Goal: Communication & Community: Answer question/provide support

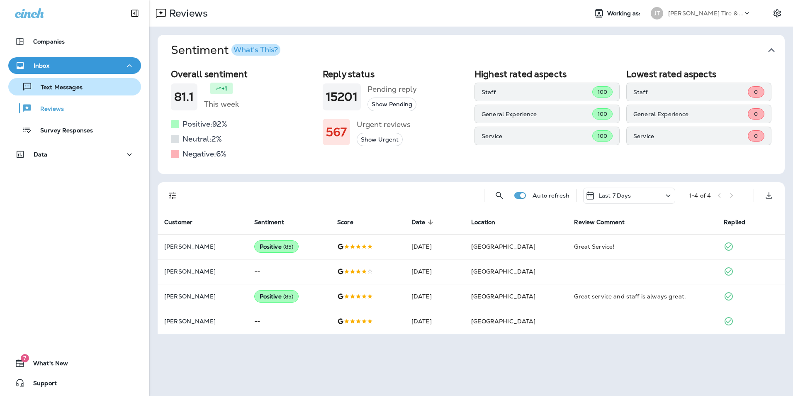
click at [69, 90] on p "Text Messages" at bounding box center [57, 88] width 50 height 8
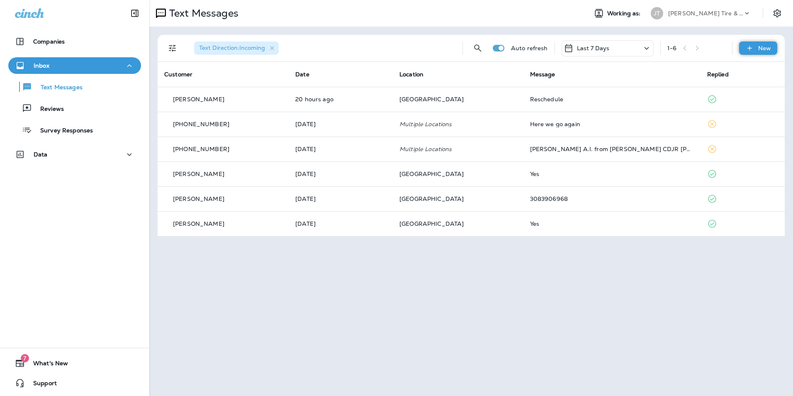
click at [769, 48] on p "New" at bounding box center [764, 48] width 13 height 7
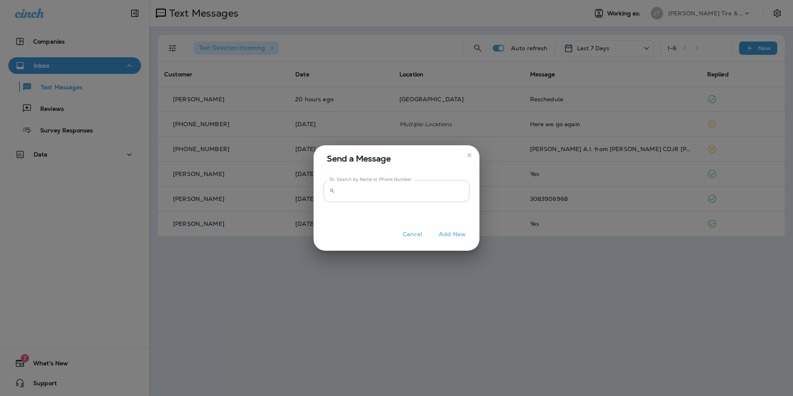
click at [382, 185] on input "To: Search by Name or Phone Number" at bounding box center [403, 191] width 131 height 22
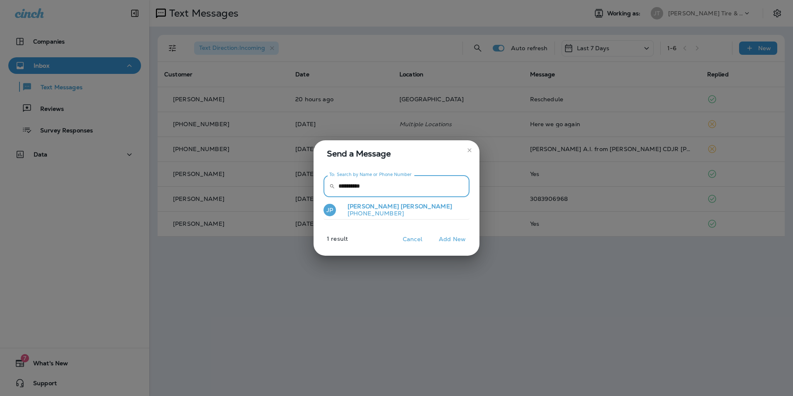
type input "**********"
click at [392, 207] on button "JP James Pulscher +17122162164" at bounding box center [397, 209] width 146 height 19
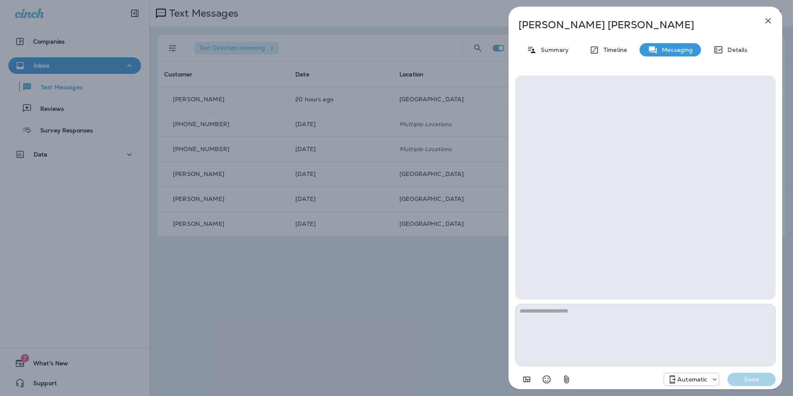
click at [557, 326] on textarea at bounding box center [645, 335] width 260 height 62
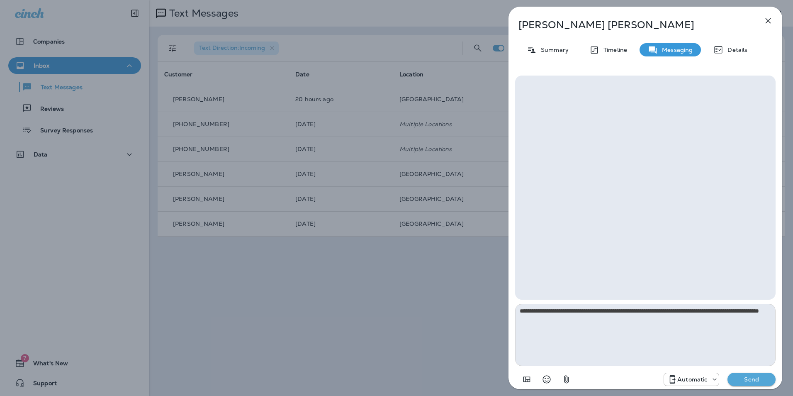
type textarea "**********"
click at [741, 378] on p "Send" at bounding box center [751, 378] width 35 height 7
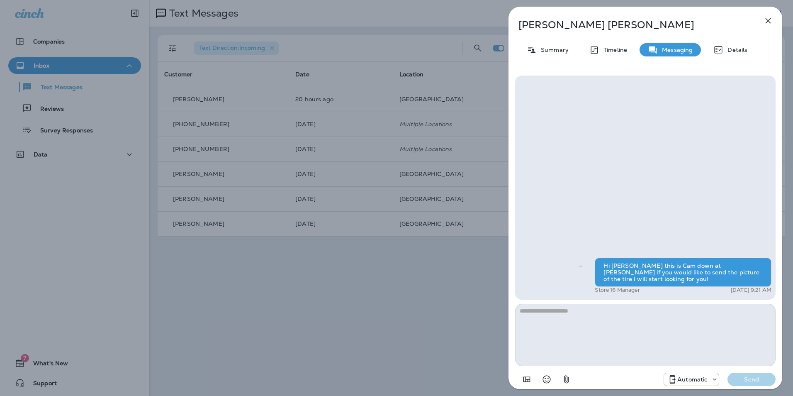
click at [773, 21] on button "button" at bounding box center [768, 20] width 17 height 17
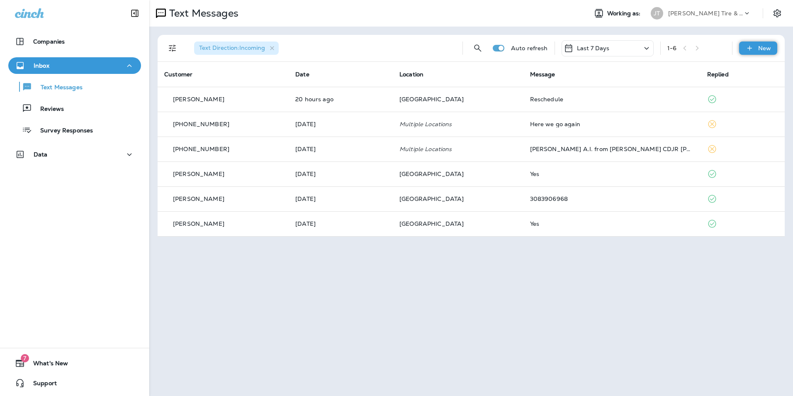
click at [754, 47] on icon at bounding box center [749, 48] width 9 height 8
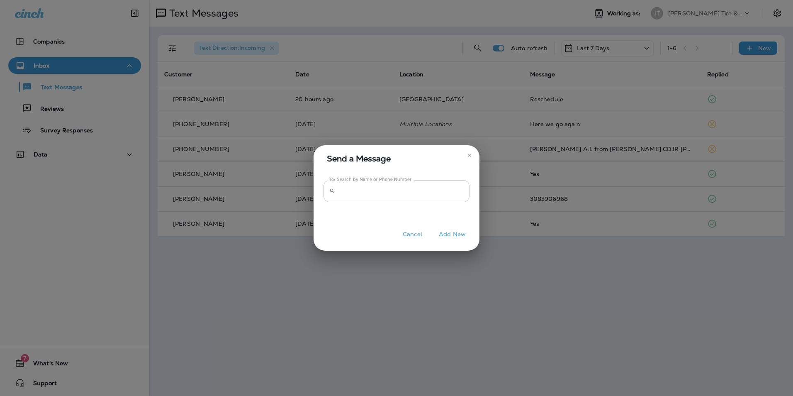
click at [375, 193] on input "To: Search by Name or Phone Number" at bounding box center [403, 191] width 131 height 22
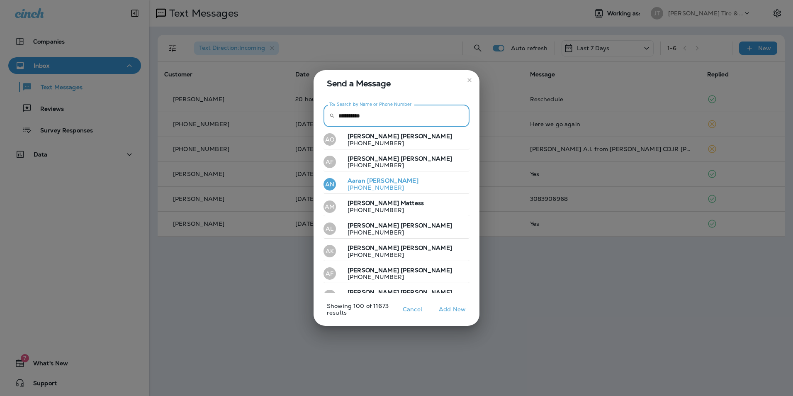
type input "**********"
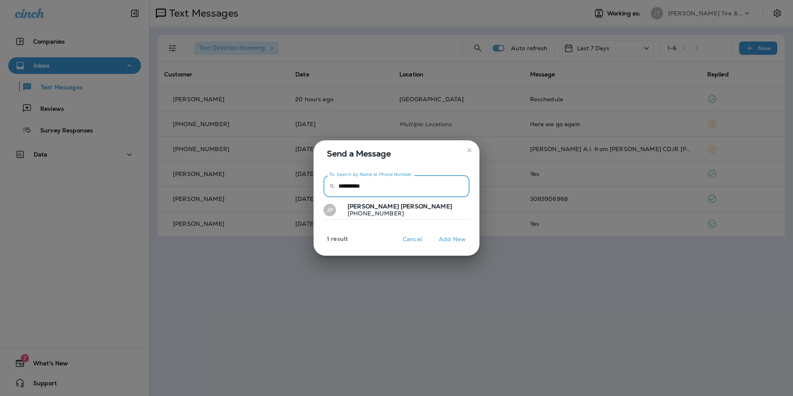
click at [372, 214] on p "+17122162164" at bounding box center [396, 213] width 111 height 7
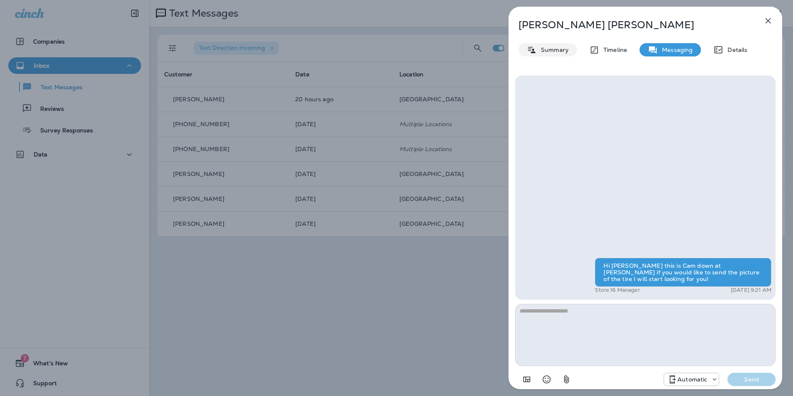
click at [560, 51] on p "Summary" at bounding box center [553, 49] width 32 height 7
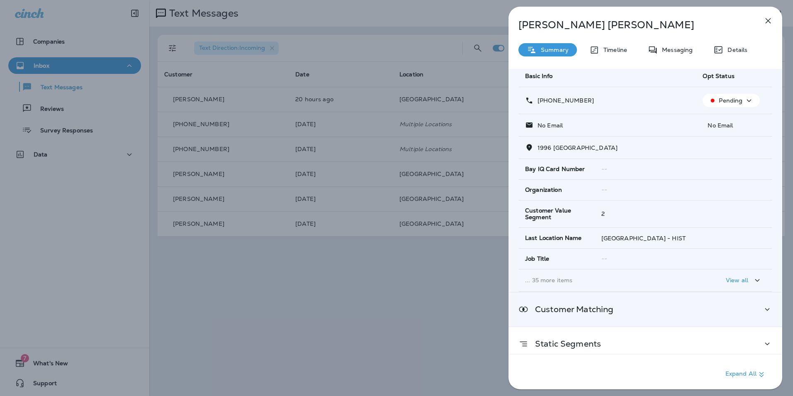
scroll to position [72, 0]
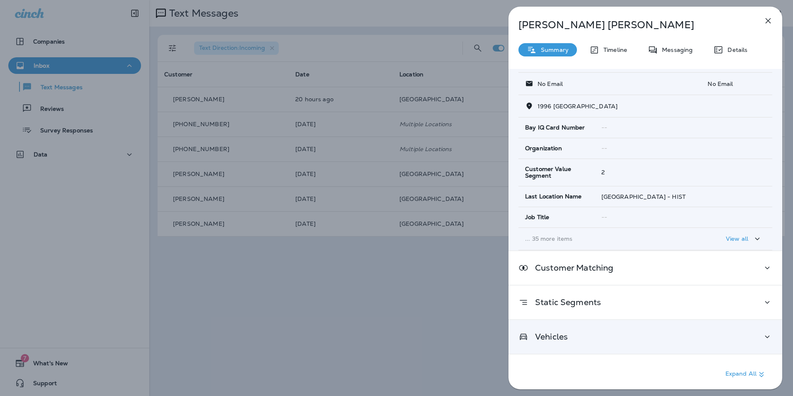
drag, startPoint x: 632, startPoint y: 332, endPoint x: 646, endPoint y: 330, distance: 14.3
click at [632, 332] on div "Vehicles" at bounding box center [645, 336] width 254 height 10
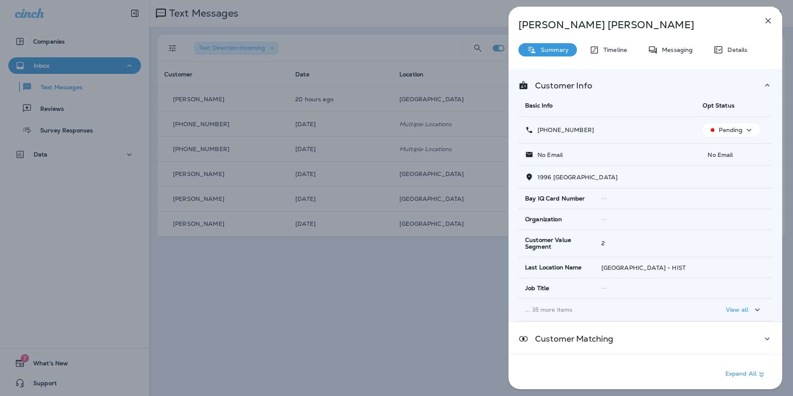
scroll to position [0, 0]
click at [735, 307] on p "View all" at bounding box center [737, 310] width 22 height 7
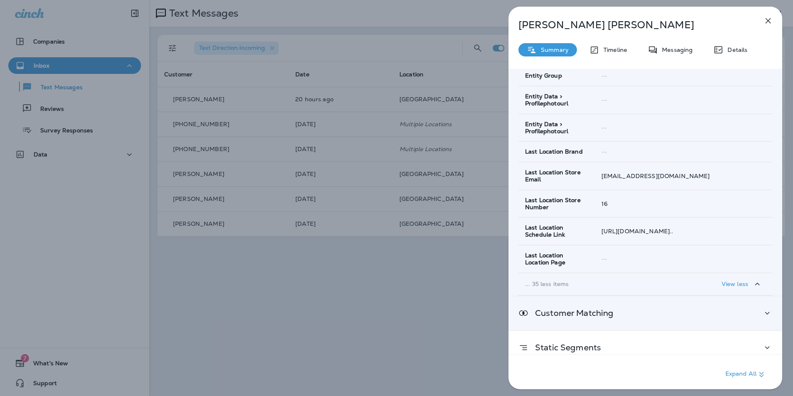
scroll to position [927, 0]
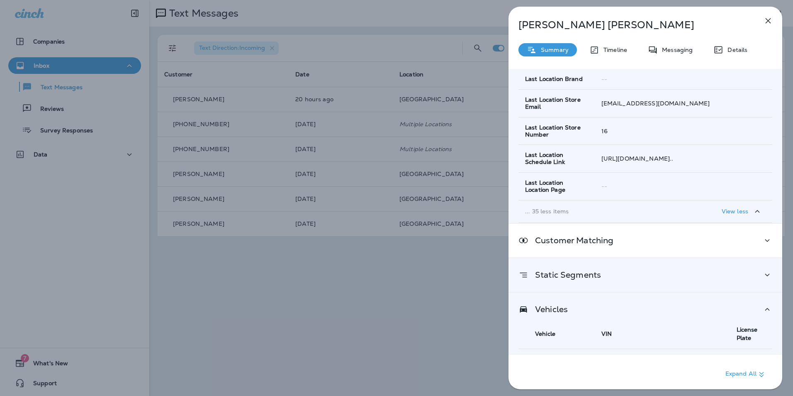
click at [659, 270] on div "Static Segments" at bounding box center [645, 275] width 254 height 10
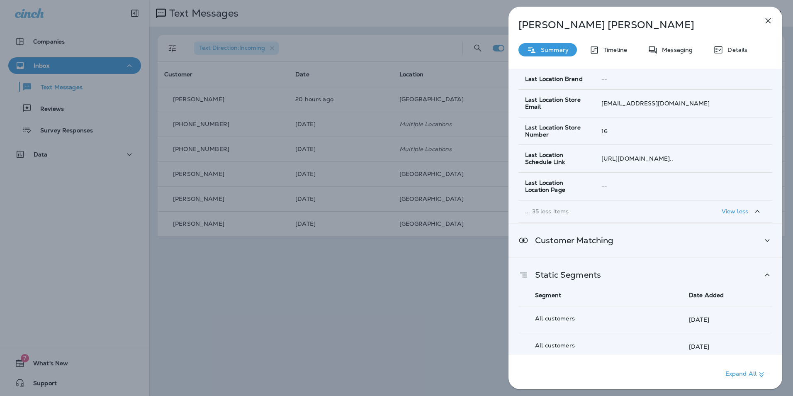
click at [652, 235] on div "Customer Matching" at bounding box center [645, 240] width 254 height 10
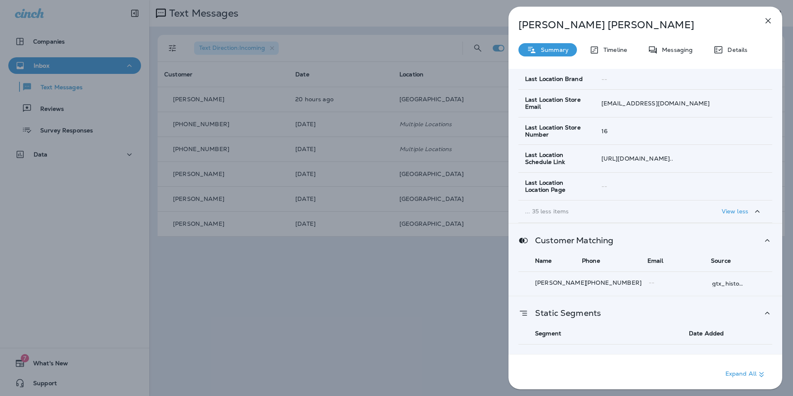
click at [652, 235] on div "Customer Matching" at bounding box center [645, 240] width 254 height 10
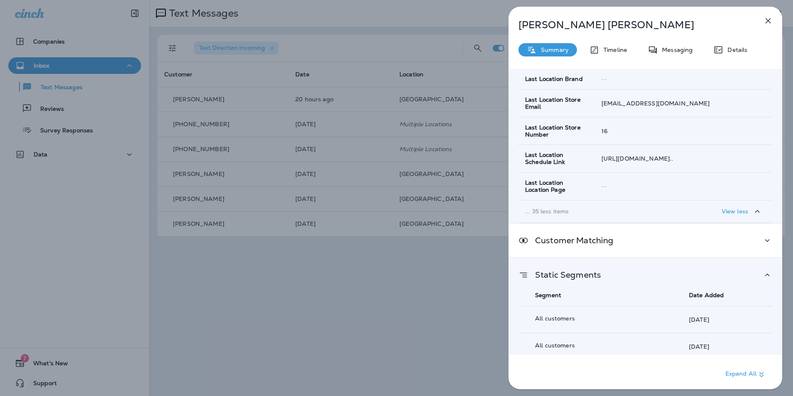
click at [635, 271] on div "Static Segments" at bounding box center [645, 275] width 254 height 10
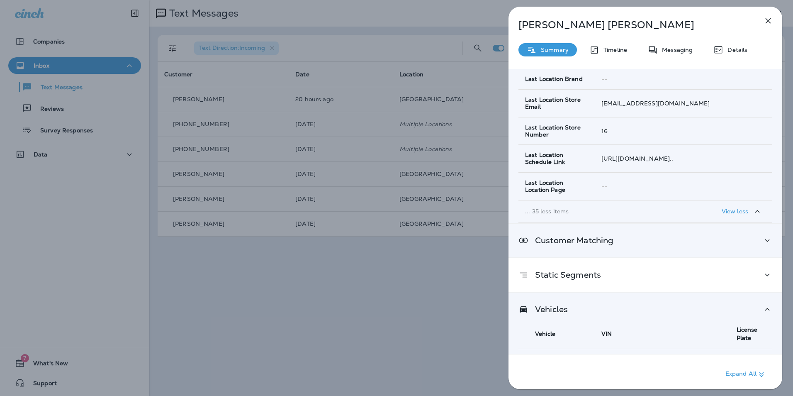
click at [640, 240] on div "Customer Matching" at bounding box center [646, 241] width 274 height 34
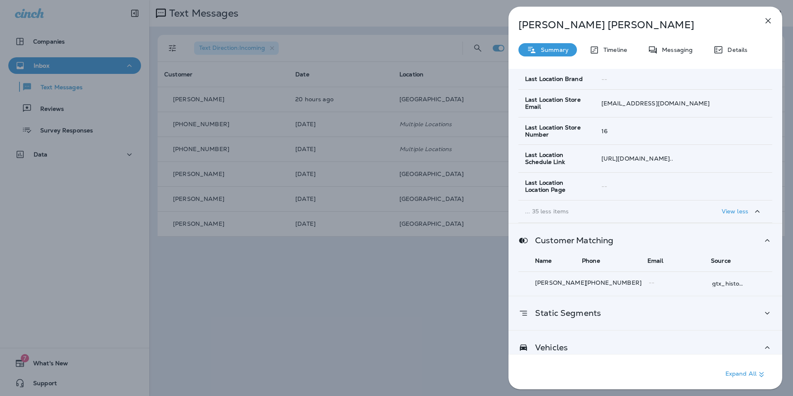
scroll to position [965, 0]
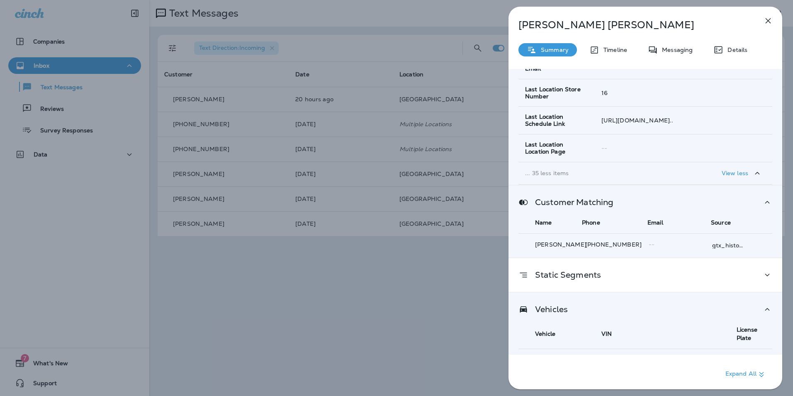
click at [625, 197] on div "Customer Matching" at bounding box center [645, 202] width 254 height 10
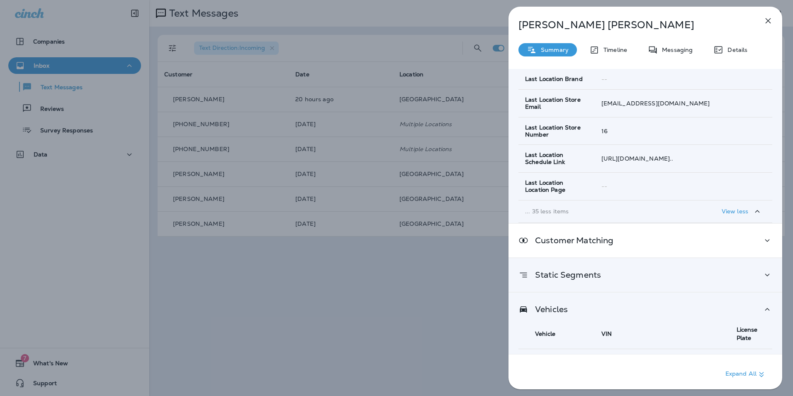
click at [651, 270] on div "Static Segments" at bounding box center [645, 275] width 254 height 10
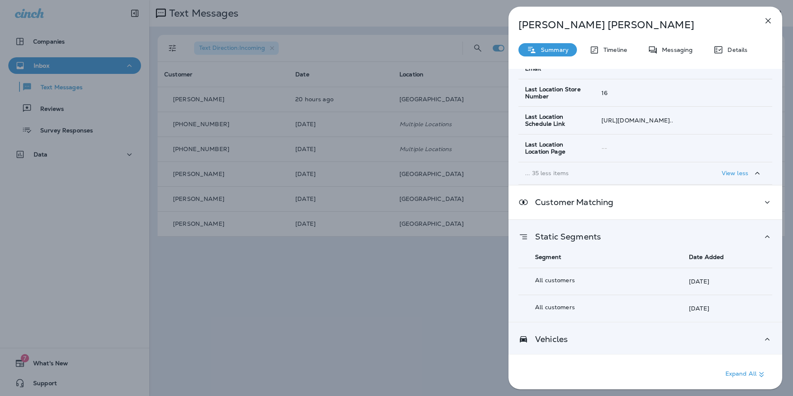
click at [637, 231] on div "Static Segments" at bounding box center [645, 236] width 254 height 10
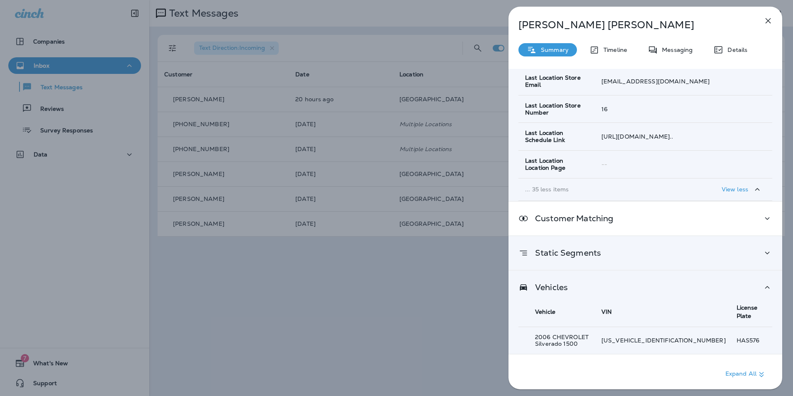
scroll to position [927, 0]
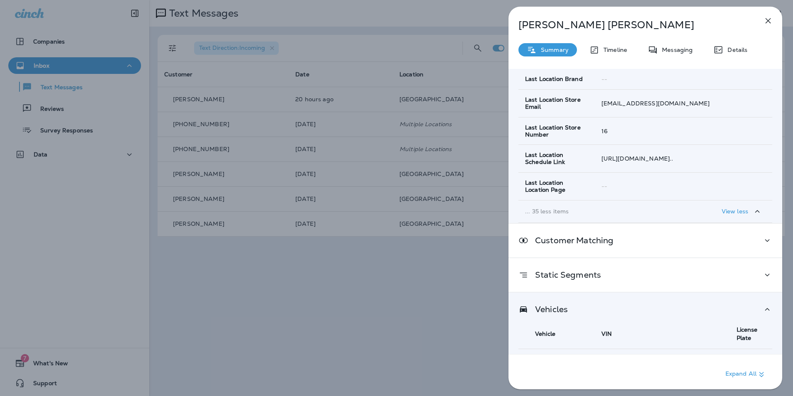
click at [570, 304] on div "Vehicles" at bounding box center [645, 309] width 254 height 10
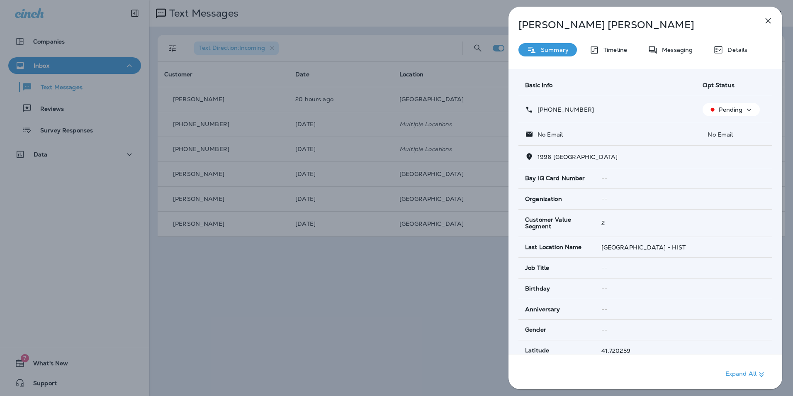
scroll to position [0, 0]
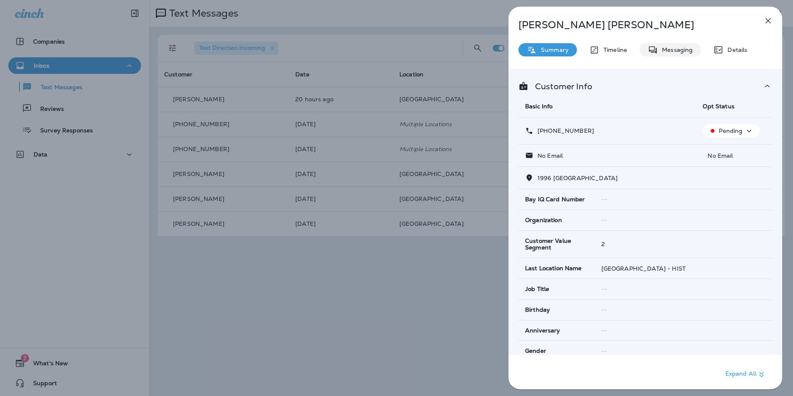
click at [657, 48] on div "Messaging" at bounding box center [670, 49] width 61 height 13
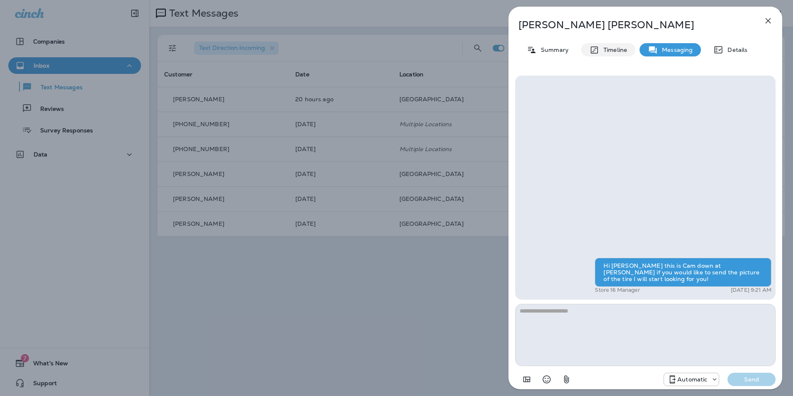
click at [620, 49] on p "Timeline" at bounding box center [613, 49] width 28 height 7
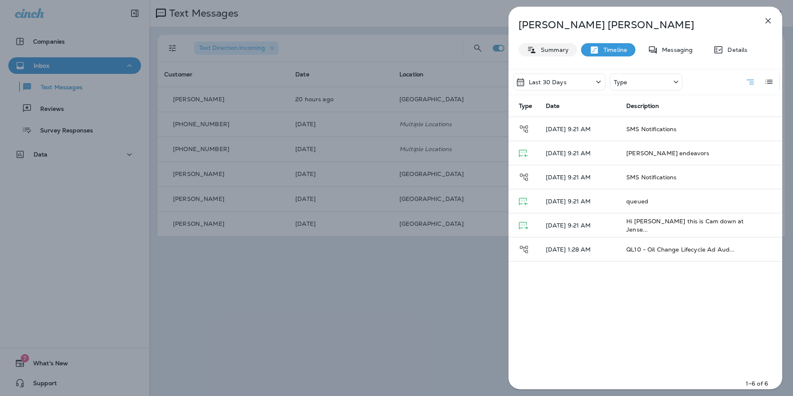
drag, startPoint x: 555, startPoint y: 49, endPoint x: 670, endPoint y: 42, distance: 115.5
click at [555, 49] on p "Summary" at bounding box center [553, 49] width 32 height 7
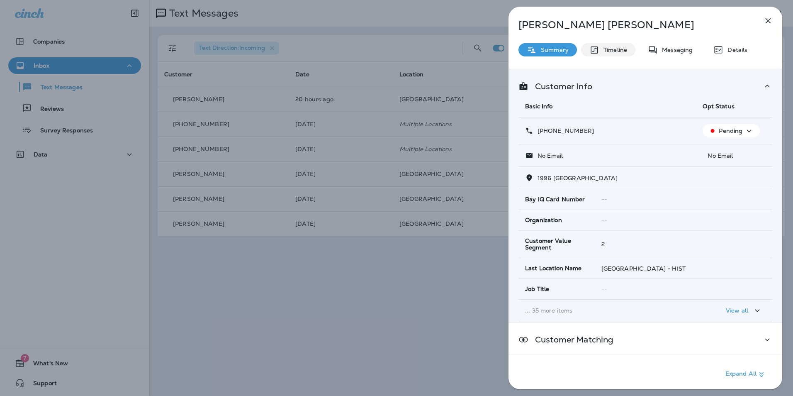
click at [623, 50] on p "Timeline" at bounding box center [613, 49] width 28 height 7
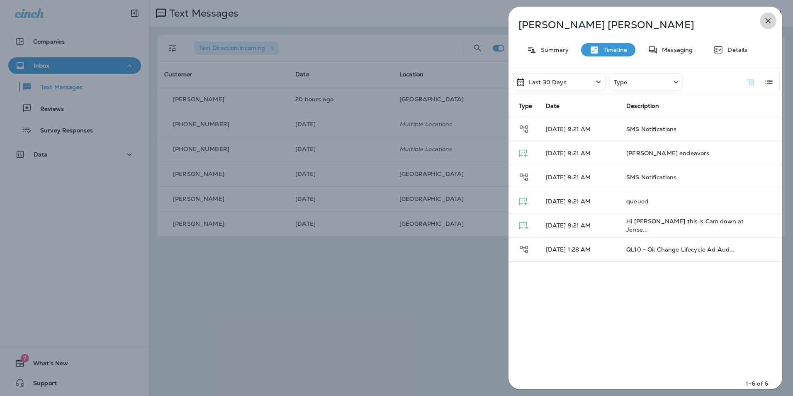
click at [769, 24] on icon "button" at bounding box center [768, 21] width 10 height 10
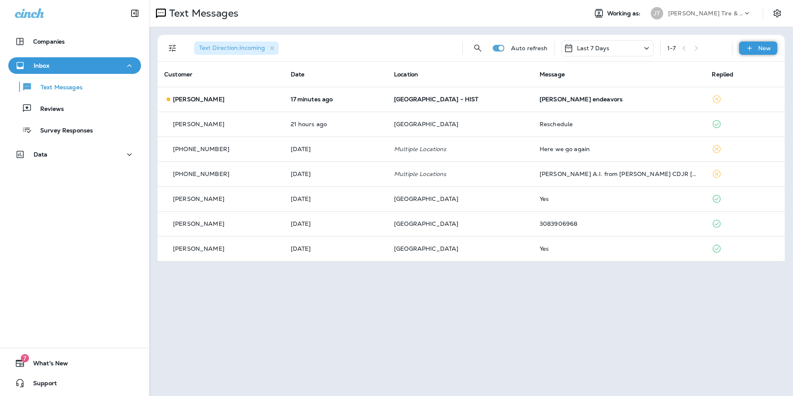
click at [769, 45] on p "New" at bounding box center [764, 48] width 13 height 7
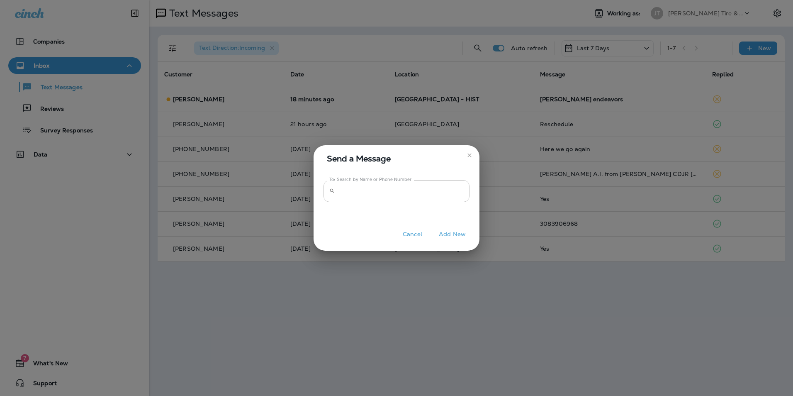
click at [411, 194] on input "To: Search by Name or Phone Number" at bounding box center [403, 191] width 131 height 22
type input "**********"
click at [472, 156] on icon "close" at bounding box center [469, 155] width 7 height 7
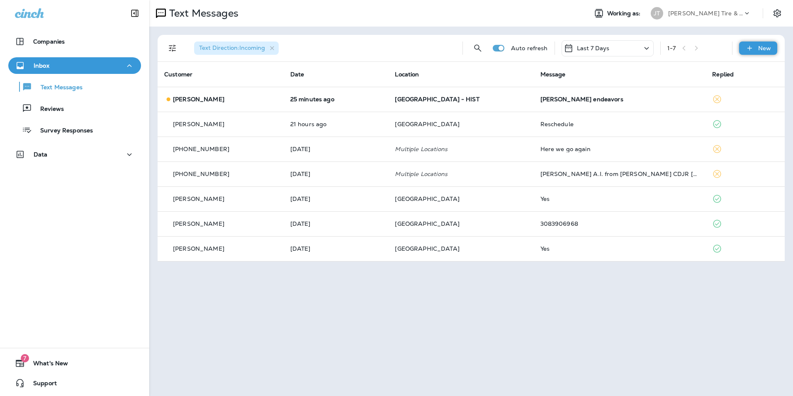
drag, startPoint x: 761, startPoint y: 57, endPoint x: 759, endPoint y: 50, distance: 7.4
click at [761, 57] on div "Text Direction : Incoming Auto refresh Last 7 Days 1 - 7 New" at bounding box center [472, 48] width 617 height 27
click at [758, 47] on p "New" at bounding box center [764, 48] width 13 height 7
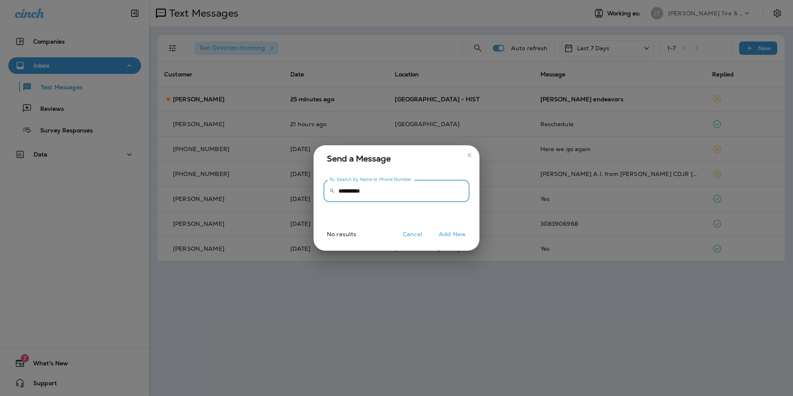
drag, startPoint x: 374, startPoint y: 188, endPoint x: 257, endPoint y: 178, distance: 117.4
click at [268, 178] on div "**********" at bounding box center [396, 198] width 793 height 396
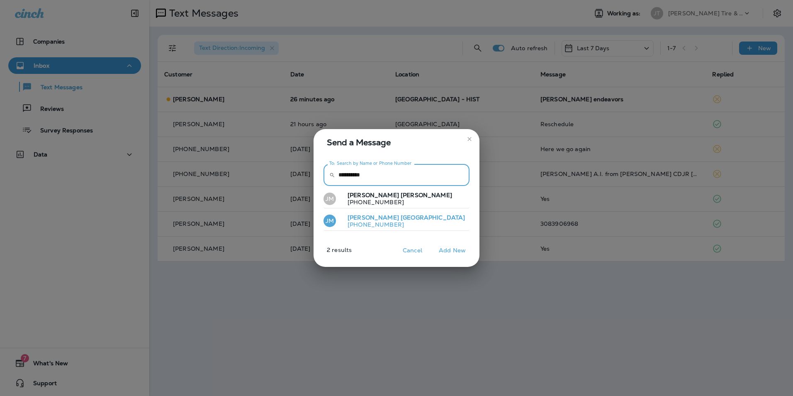
type input "**********"
click at [393, 217] on button "JM Jason Metz +17193382362" at bounding box center [397, 221] width 146 height 19
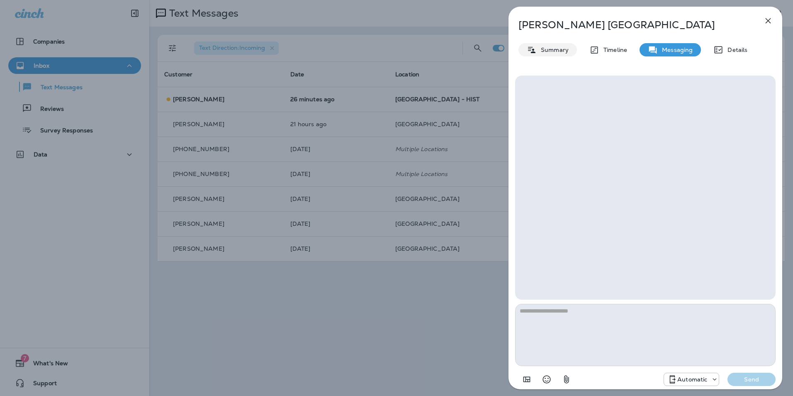
click at [548, 52] on p "Summary" at bounding box center [553, 49] width 32 height 7
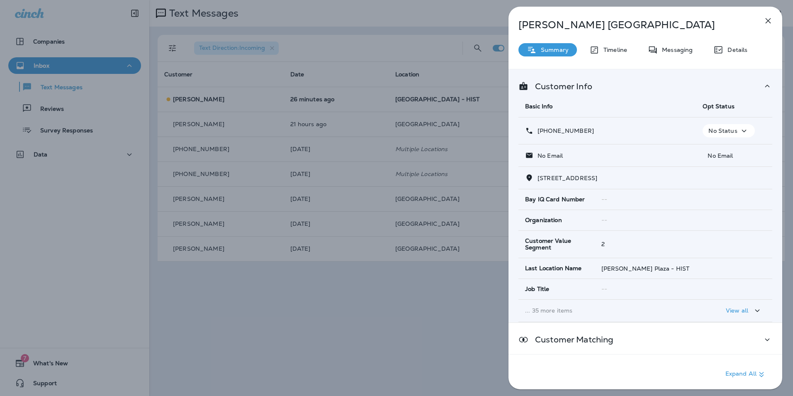
click at [768, 22] on icon "button" at bounding box center [768, 21] width 10 height 10
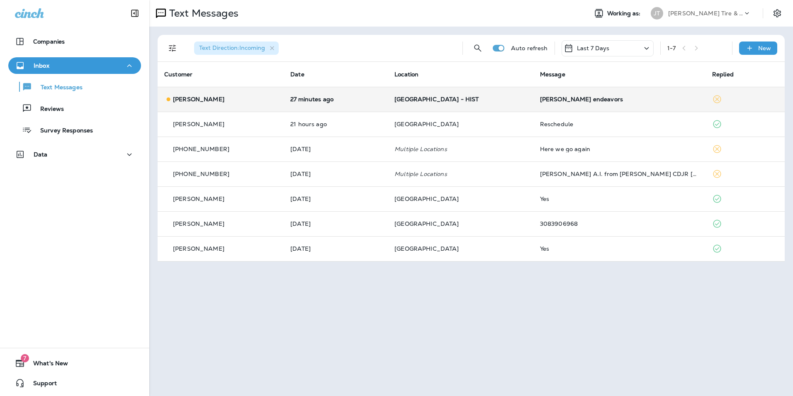
click at [237, 95] on div "[PERSON_NAME]" at bounding box center [220, 99] width 113 height 9
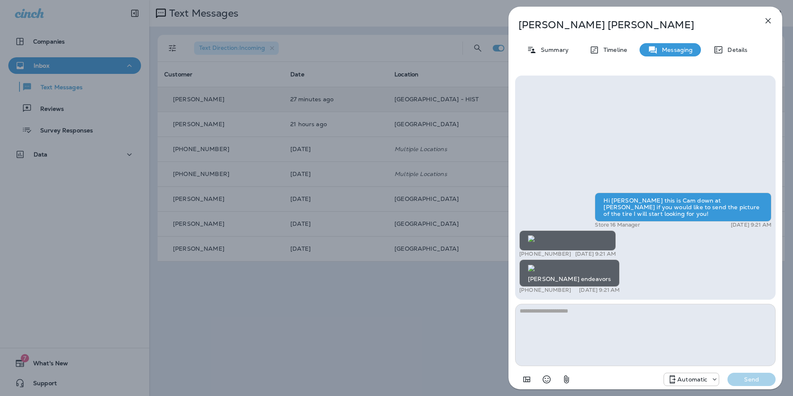
scroll to position [0, 0]
click at [587, 328] on textarea at bounding box center [645, 335] width 260 height 62
click at [584, 336] on textarea at bounding box center [645, 335] width 260 height 62
click at [535, 265] on img at bounding box center [531, 268] width 7 height 7
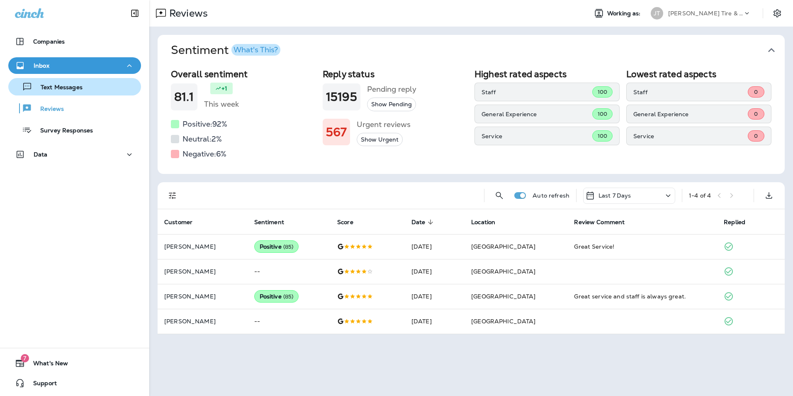
click at [63, 85] on p "Text Messages" at bounding box center [57, 88] width 50 height 8
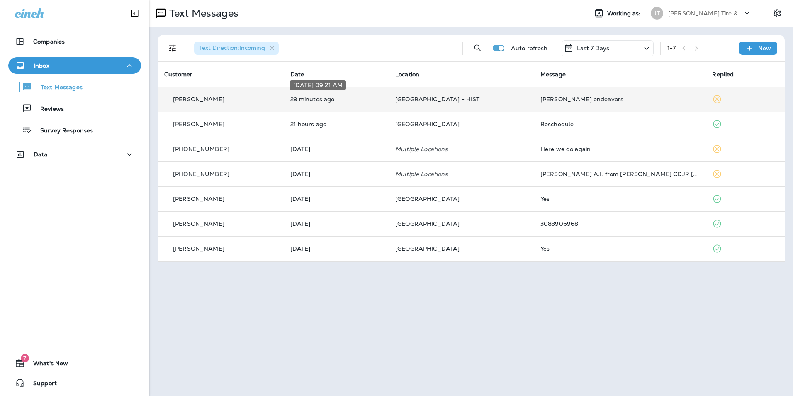
click at [344, 102] on p "29 minutes ago" at bounding box center [336, 99] width 92 height 7
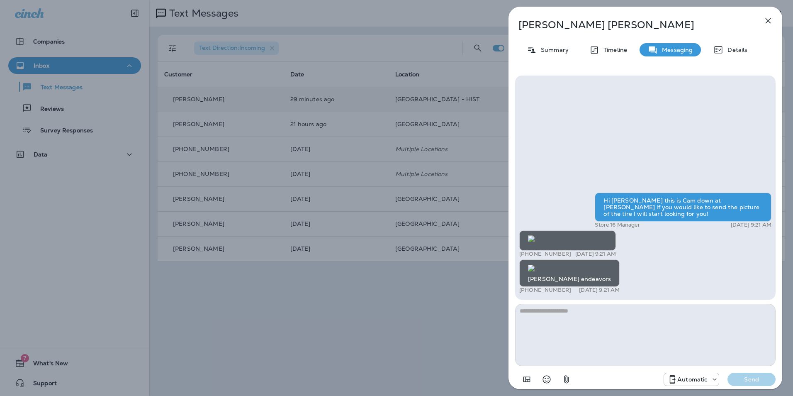
click at [544, 334] on textarea at bounding box center [645, 335] width 260 height 62
click at [586, 321] on textarea at bounding box center [645, 335] width 260 height 62
type textarea "*"
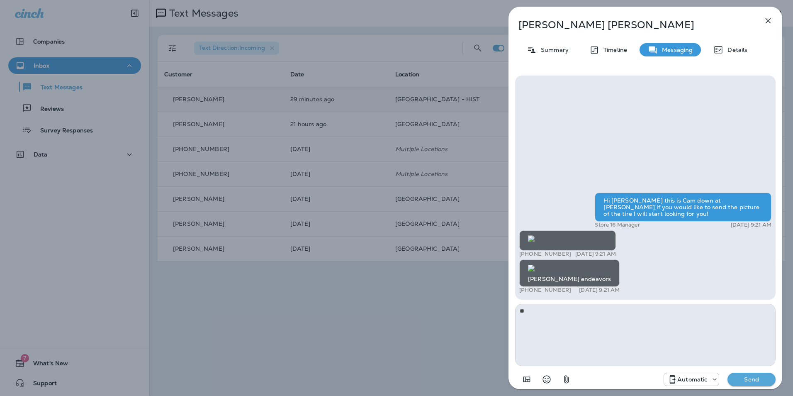
type textarea "*"
type textarea "**********"
click at [735, 377] on button "Send" at bounding box center [752, 378] width 48 height 13
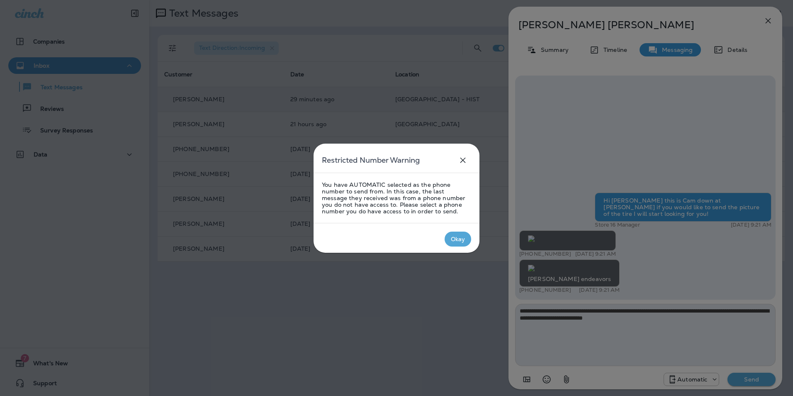
click at [457, 239] on div "Okay" at bounding box center [458, 239] width 15 height 7
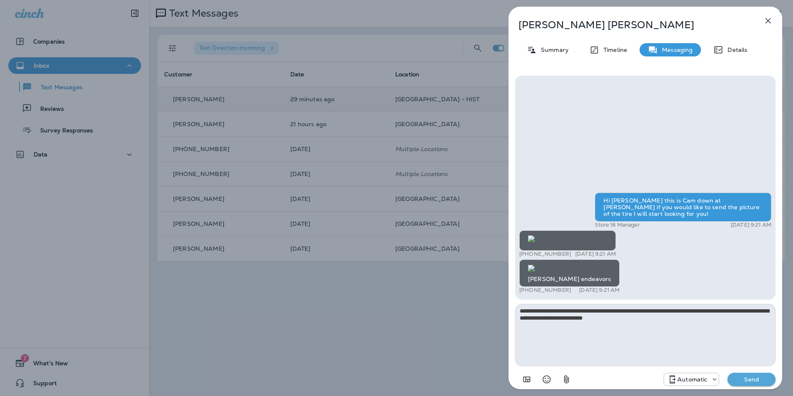
click at [696, 383] on div "Automatic" at bounding box center [691, 379] width 55 height 10
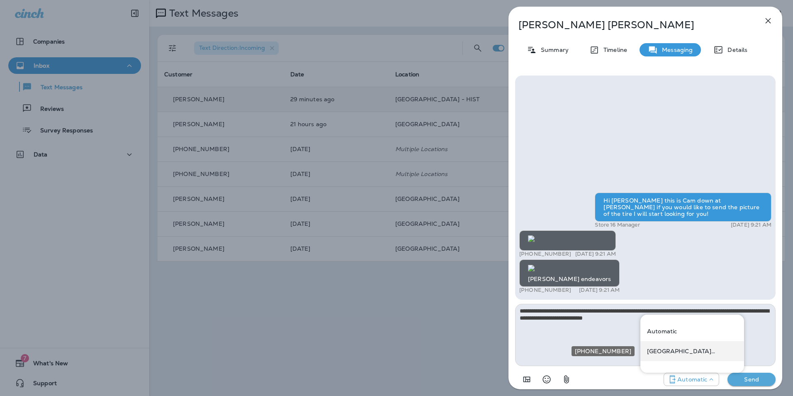
click at [688, 351] on p "[GEOGRAPHIC_DATA] ([STREET_ADDRESS])" at bounding box center [692, 351] width 90 height 7
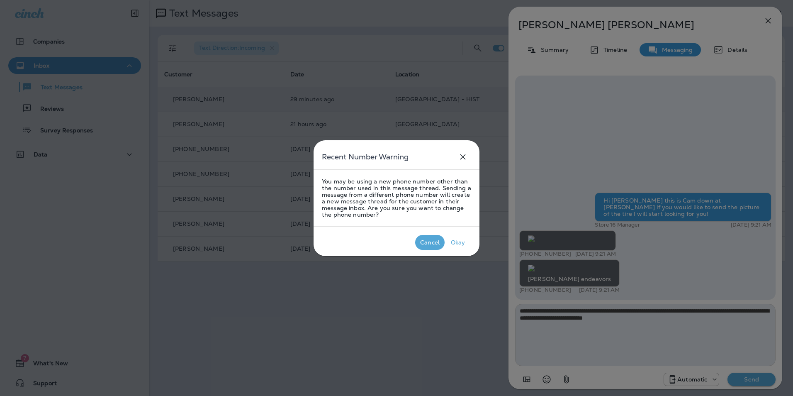
click at [427, 243] on div "Cancel" at bounding box center [429, 242] width 19 height 7
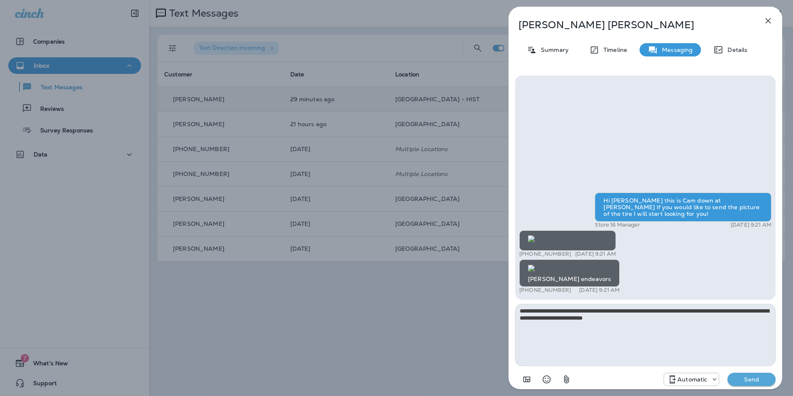
click at [741, 378] on p "Send" at bounding box center [751, 378] width 35 height 7
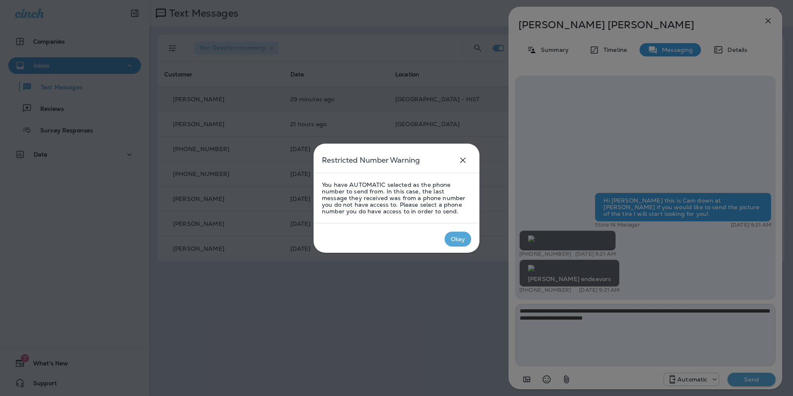
click at [459, 240] on div "Okay" at bounding box center [458, 239] width 15 height 7
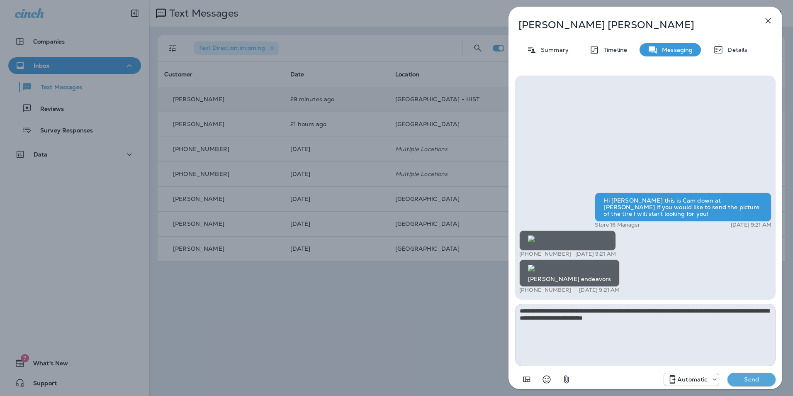
click at [760, 384] on button "Send" at bounding box center [752, 378] width 48 height 13
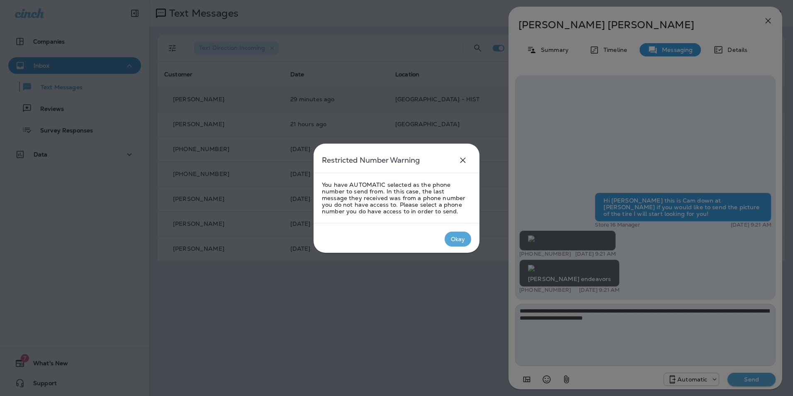
click at [450, 243] on p "Okay" at bounding box center [458, 239] width 18 height 10
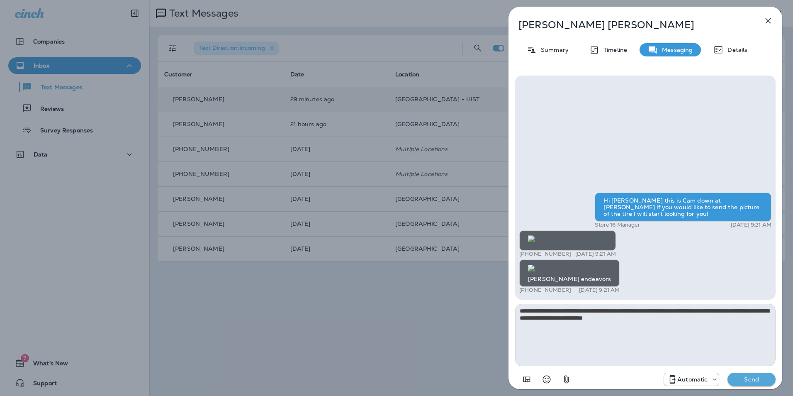
click at [747, 377] on p "Send" at bounding box center [751, 378] width 35 height 7
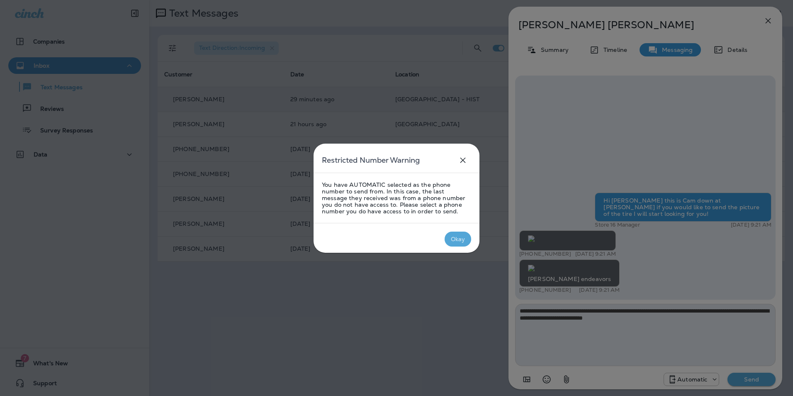
click at [458, 240] on div "Okay" at bounding box center [458, 239] width 15 height 7
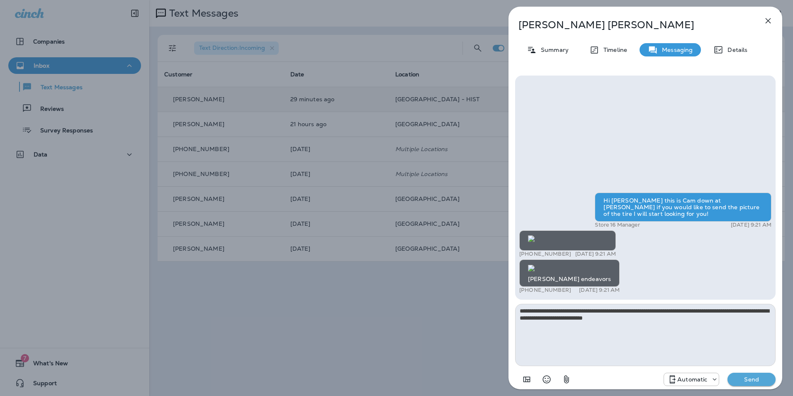
click at [694, 380] on p "Automatic" at bounding box center [692, 379] width 30 height 7
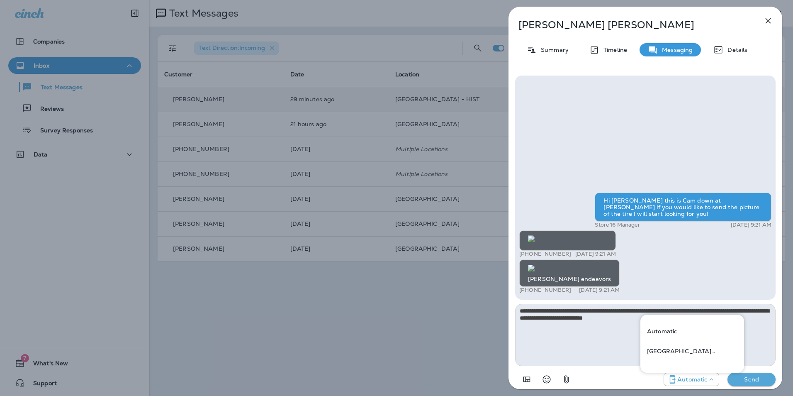
click at [723, 237] on div "Hi [PERSON_NAME] this is Cam down at [PERSON_NAME] if you would like to send th…" at bounding box center [645, 243] width 252 height 103
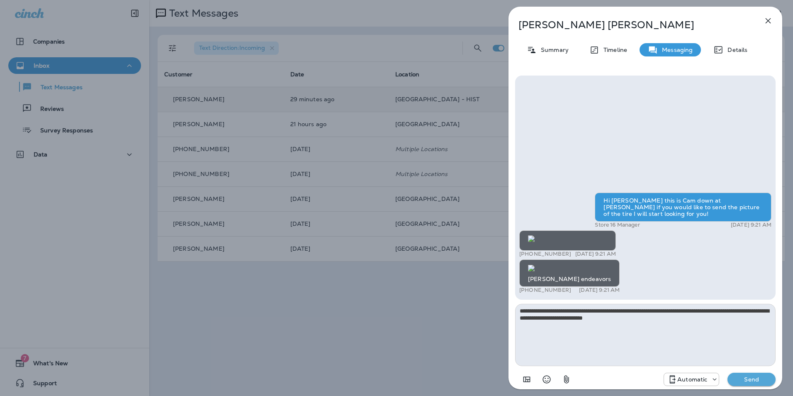
scroll to position [-194, 0]
click at [723, 50] on p "Details" at bounding box center [735, 49] width 24 height 7
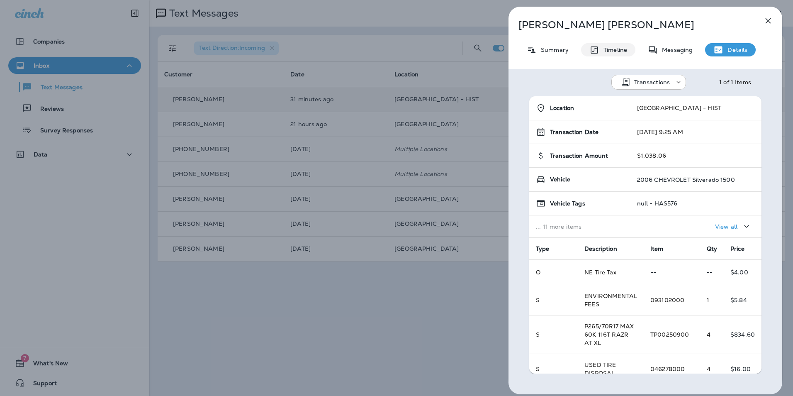
click at [627, 50] on div "Timeline" at bounding box center [608, 49] width 54 height 13
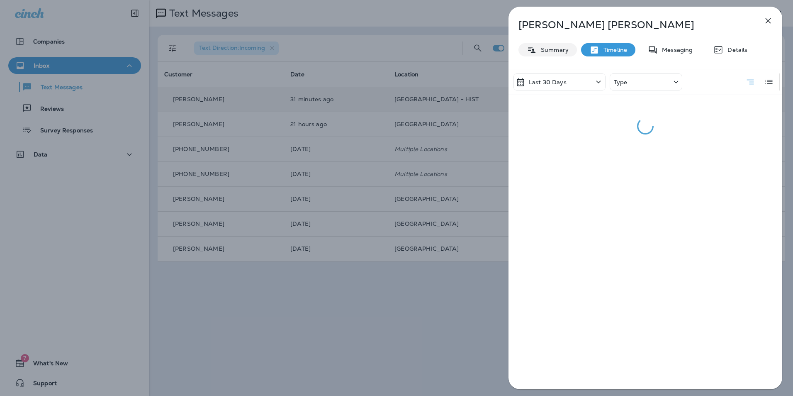
click at [549, 49] on p "Summary" at bounding box center [553, 49] width 32 height 7
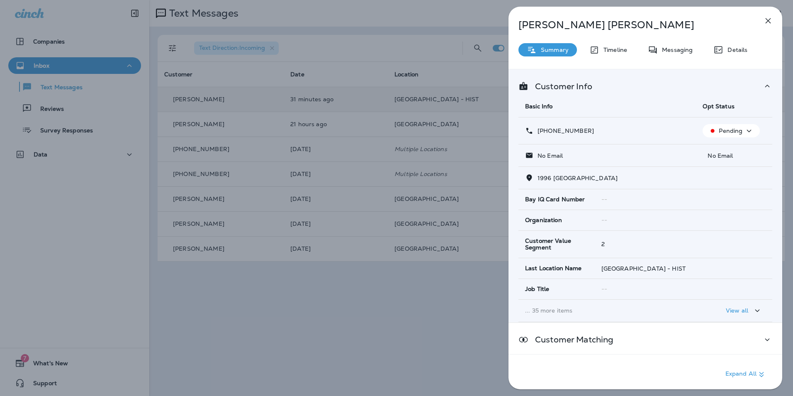
click at [733, 127] on p "Pending" at bounding box center [731, 130] width 24 height 7
click at [727, 172] on p "Reset Status" at bounding box center [733, 170] width 37 height 7
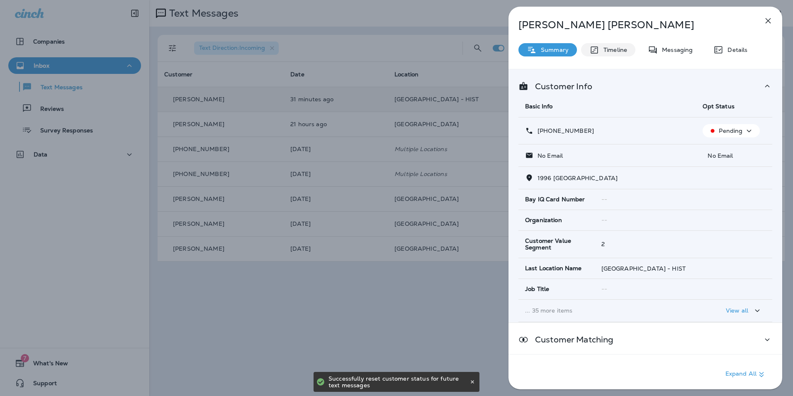
click at [666, 50] on p "Messaging" at bounding box center [675, 49] width 35 height 7
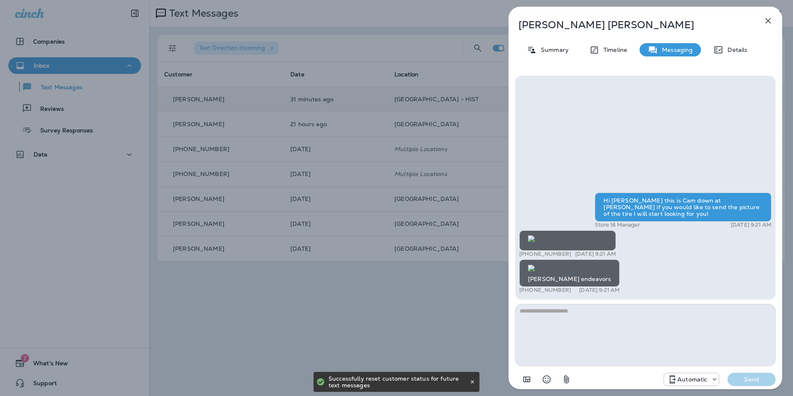
scroll to position [0, 0]
click at [591, 319] on textarea at bounding box center [645, 335] width 260 height 62
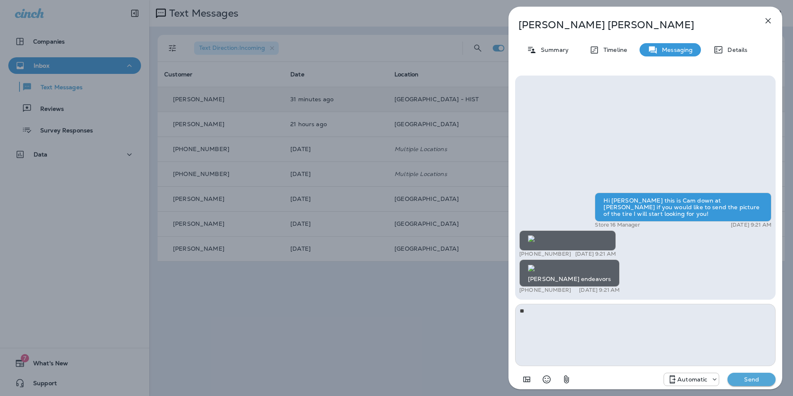
type textarea "*"
type textarea "**********"
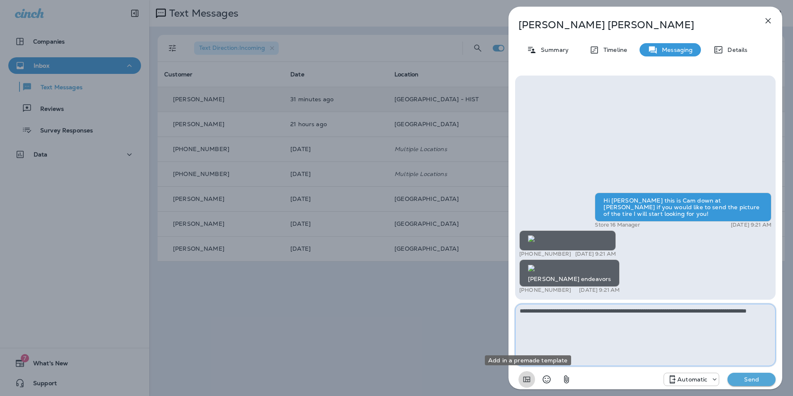
click at [587, 316] on textarea "**********" at bounding box center [645, 335] width 260 height 62
drag, startPoint x: 616, startPoint y: 319, endPoint x: 561, endPoint y: 320, distance: 55.6
click at [561, 320] on textarea "**********" at bounding box center [645, 335] width 260 height 62
type textarea "**********"
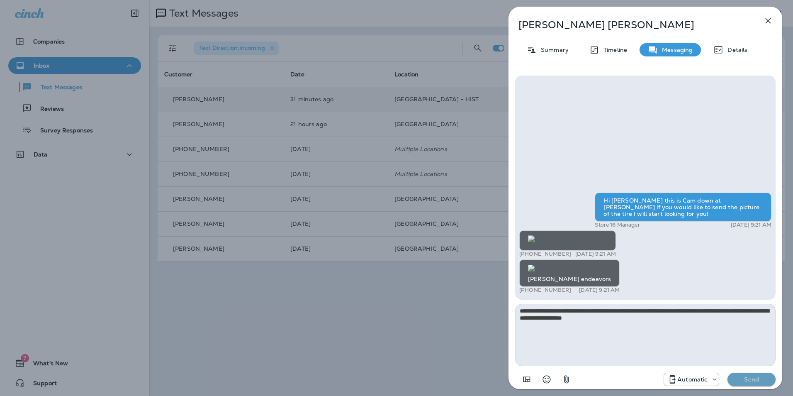
click at [747, 379] on p "Send" at bounding box center [751, 378] width 35 height 7
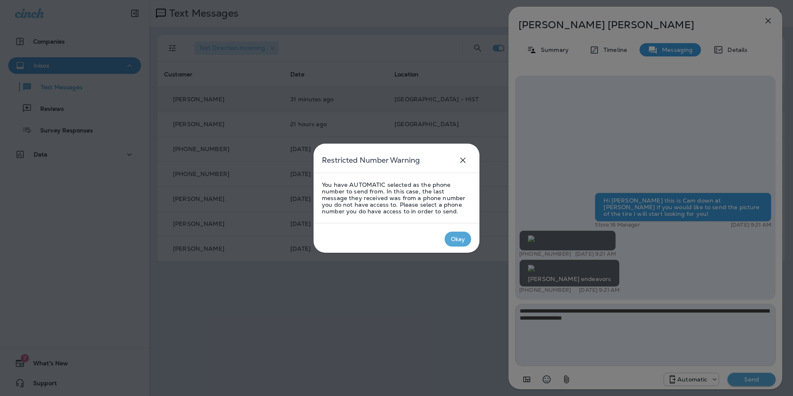
click at [458, 242] on div "Okay" at bounding box center [458, 239] width 15 height 7
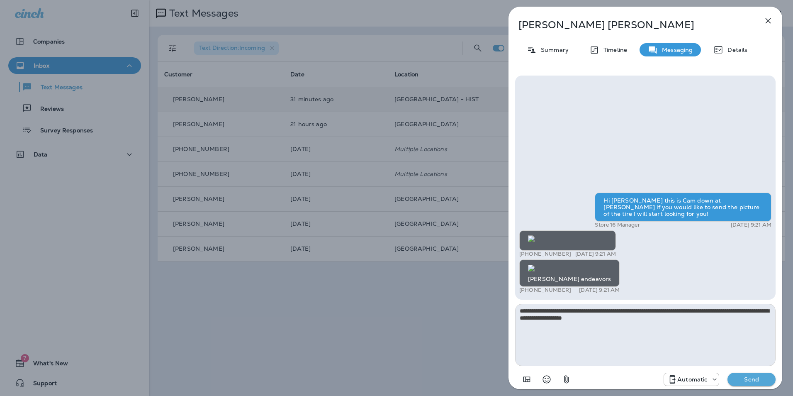
click at [673, 377] on icon at bounding box center [672, 379] width 10 height 10
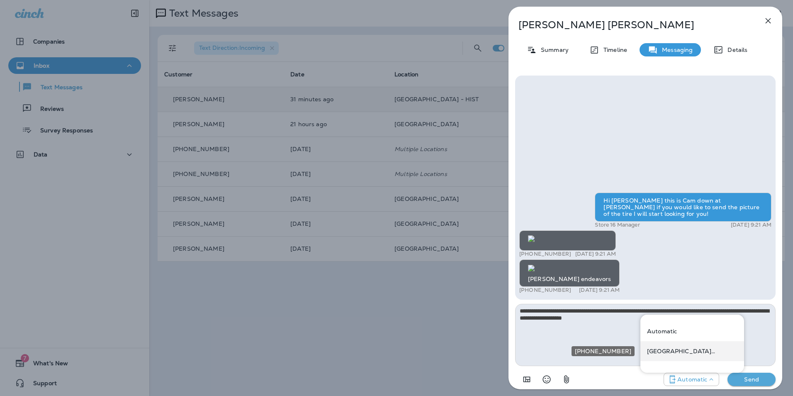
click at [684, 357] on div "[GEOGRAPHIC_DATA] ([STREET_ADDRESS])" at bounding box center [692, 351] width 104 height 20
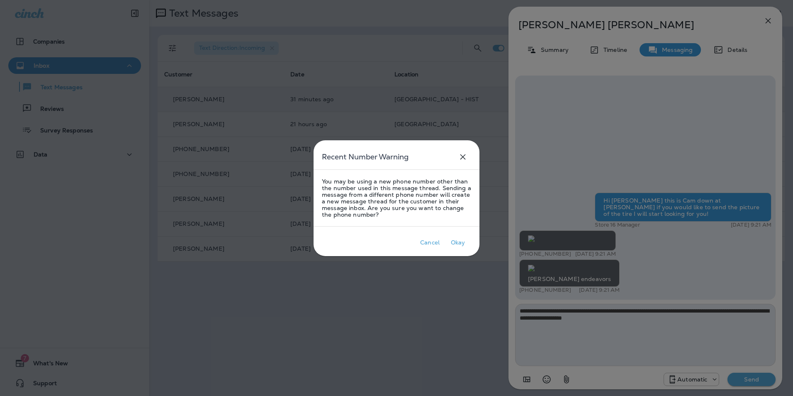
drag, startPoint x: 761, startPoint y: 389, endPoint x: 671, endPoint y: 346, distance: 99.6
click at [759, 387] on div at bounding box center [396, 198] width 793 height 396
click at [470, 243] on button "Okay" at bounding box center [458, 242] width 27 height 15
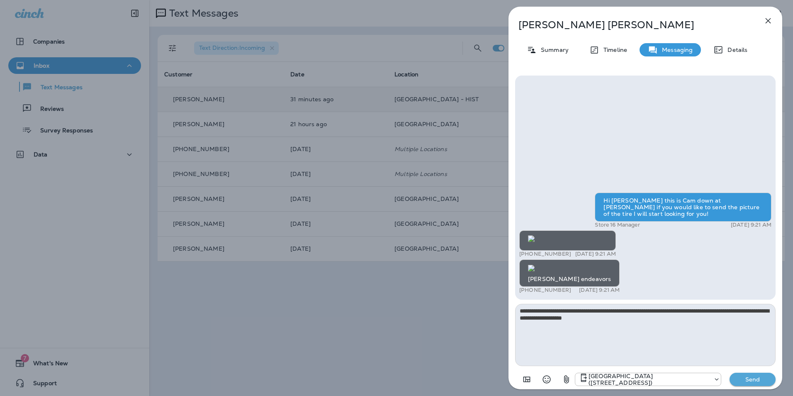
drag, startPoint x: 681, startPoint y: 371, endPoint x: 684, endPoint y: 378, distance: 7.4
click at [681, 372] on div "[GEOGRAPHIC_DATA] ([STREET_ADDRESS]) Send" at bounding box center [645, 377] width 260 height 22
click at [684, 379] on p "[GEOGRAPHIC_DATA] ([STREET_ADDRESS])" at bounding box center [649, 378] width 121 height 13
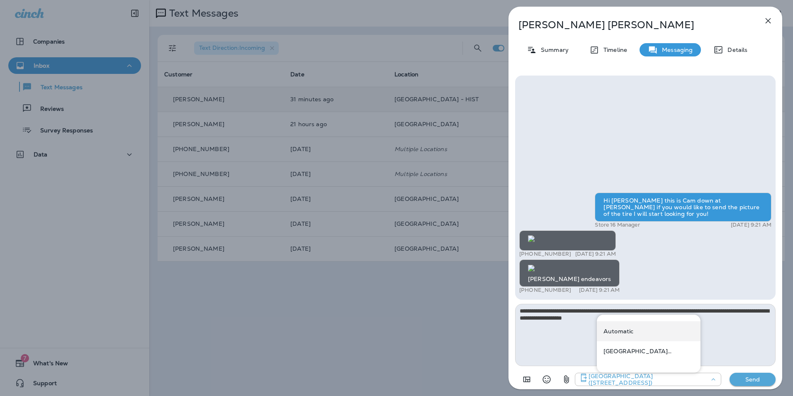
click at [648, 336] on div "Automatic" at bounding box center [649, 331] width 104 height 20
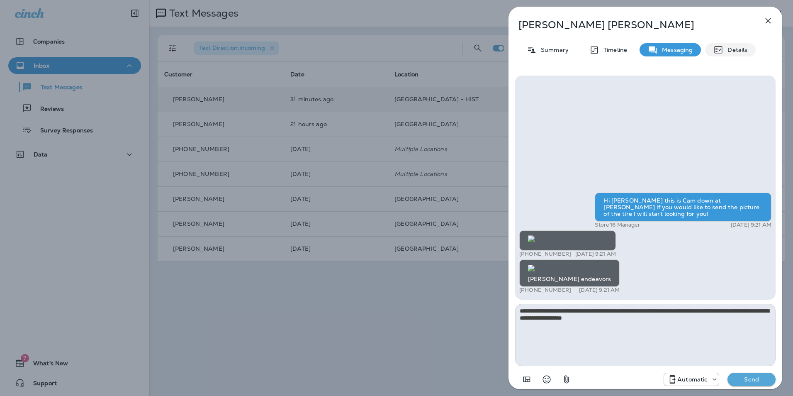
click at [737, 46] on p "Details" at bounding box center [735, 49] width 24 height 7
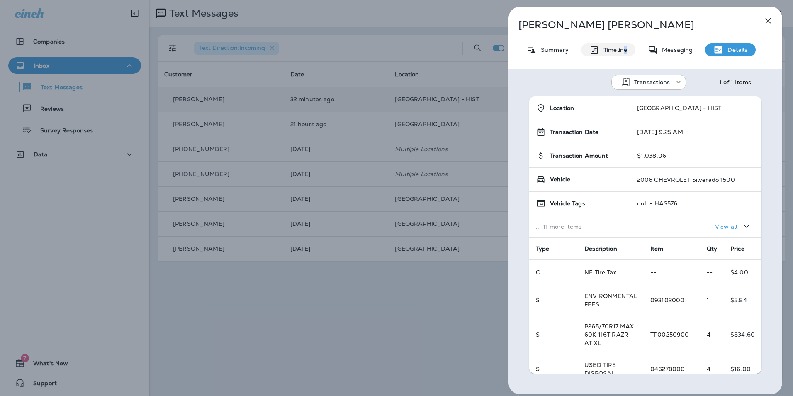
click at [624, 55] on div "Timeline" at bounding box center [608, 49] width 54 height 13
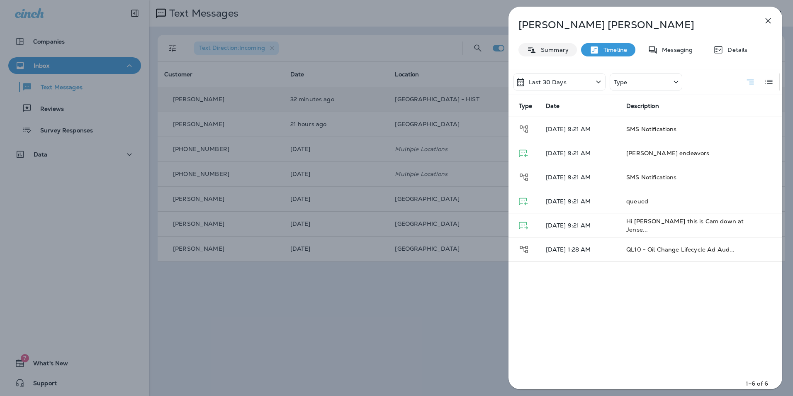
click at [570, 46] on div "Summary" at bounding box center [547, 49] width 58 height 13
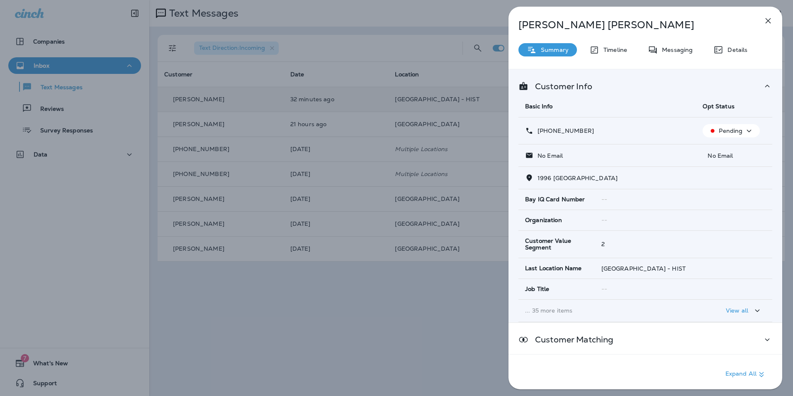
scroll to position [72, 0]
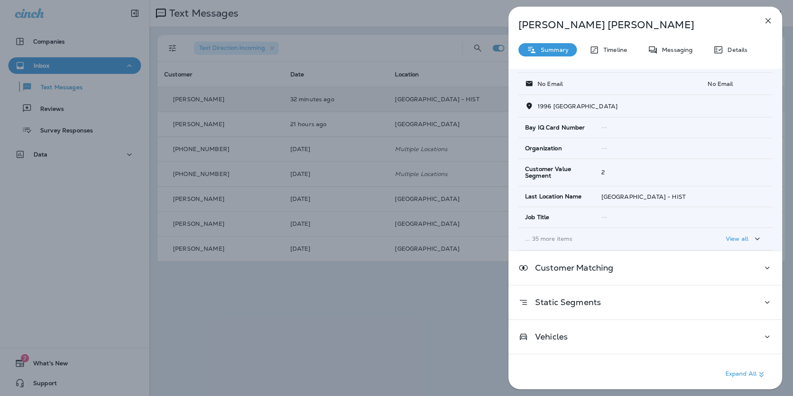
click at [686, 57] on div "[PERSON_NAME] Summary Timeline Messaging Details Customer Info Basic Info Opt S…" at bounding box center [646, 200] width 274 height 387
drag, startPoint x: 684, startPoint y: 49, endPoint x: 682, endPoint y: 54, distance: 5.6
click at [682, 52] on p "Messaging" at bounding box center [675, 49] width 35 height 7
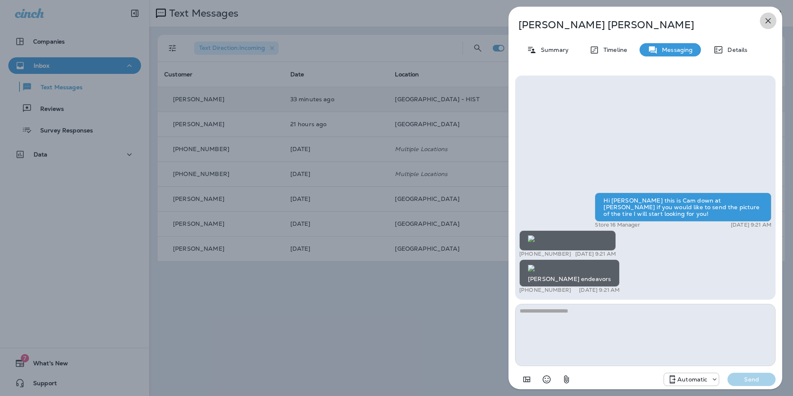
click at [767, 22] on icon "button" at bounding box center [768, 21] width 10 height 10
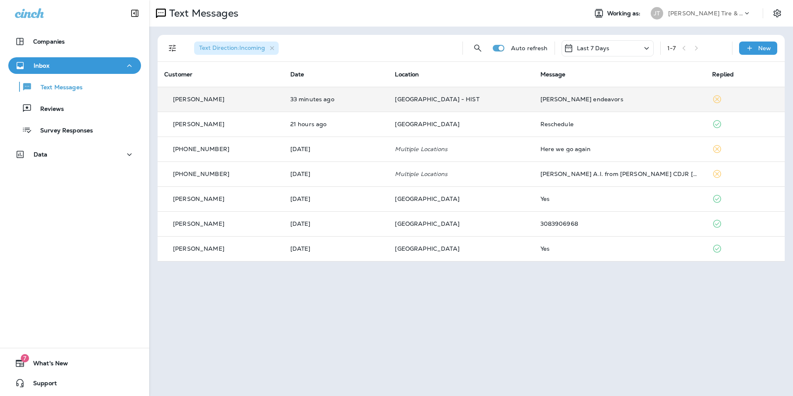
click at [714, 101] on icon at bounding box center [717, 99] width 10 height 10
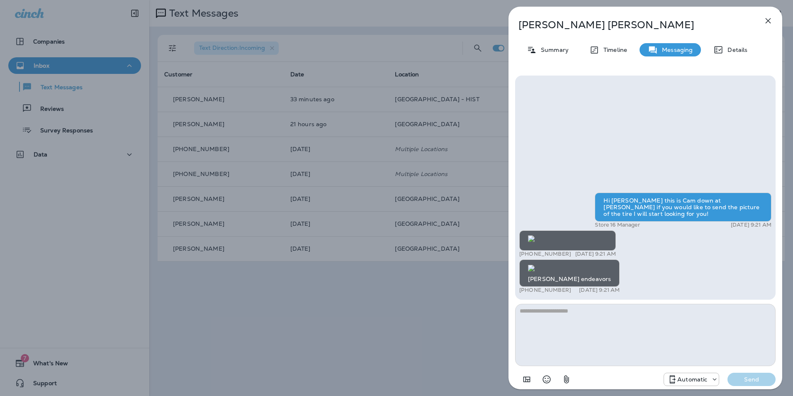
click at [706, 385] on div "Automatic" at bounding box center [692, 378] width 56 height 13
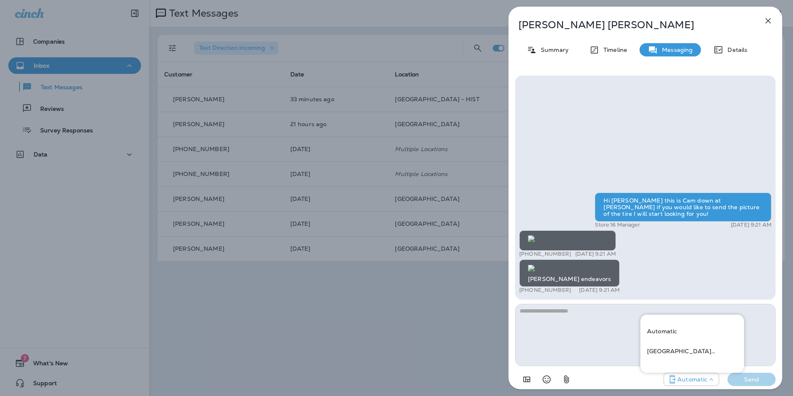
click at [699, 333] on div "Automatic" at bounding box center [692, 331] width 104 height 20
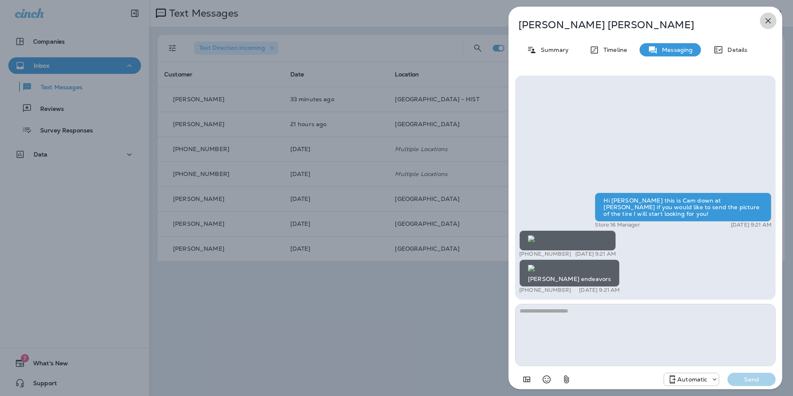
click at [767, 24] on icon "button" at bounding box center [768, 21] width 10 height 10
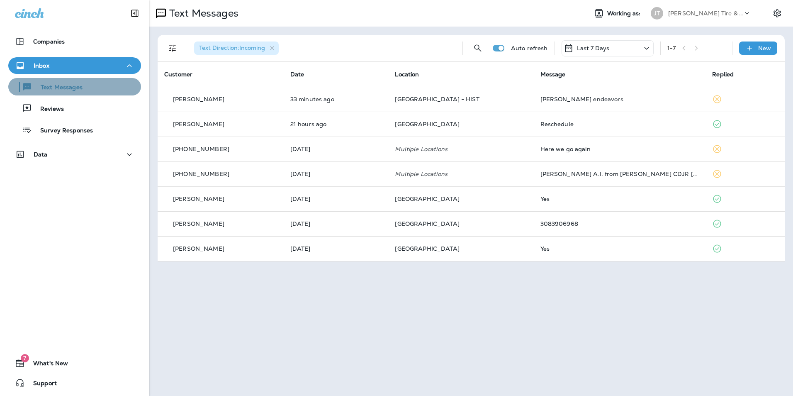
click at [106, 90] on div "Text Messages" at bounding box center [75, 86] width 126 height 12
